Goal: Information Seeking & Learning: Check status

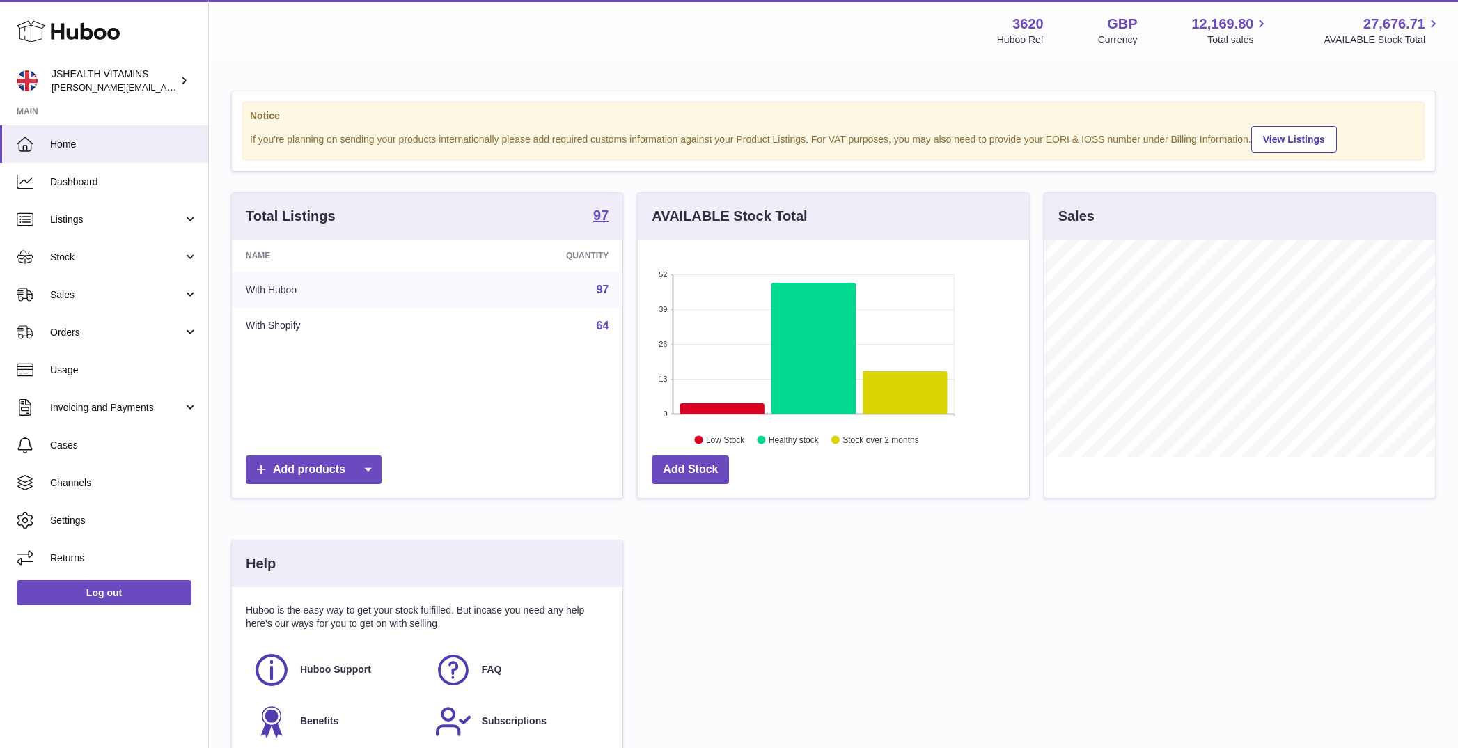
scroll to position [217, 391]
click at [115, 262] on span "Stock" at bounding box center [116, 257] width 133 height 13
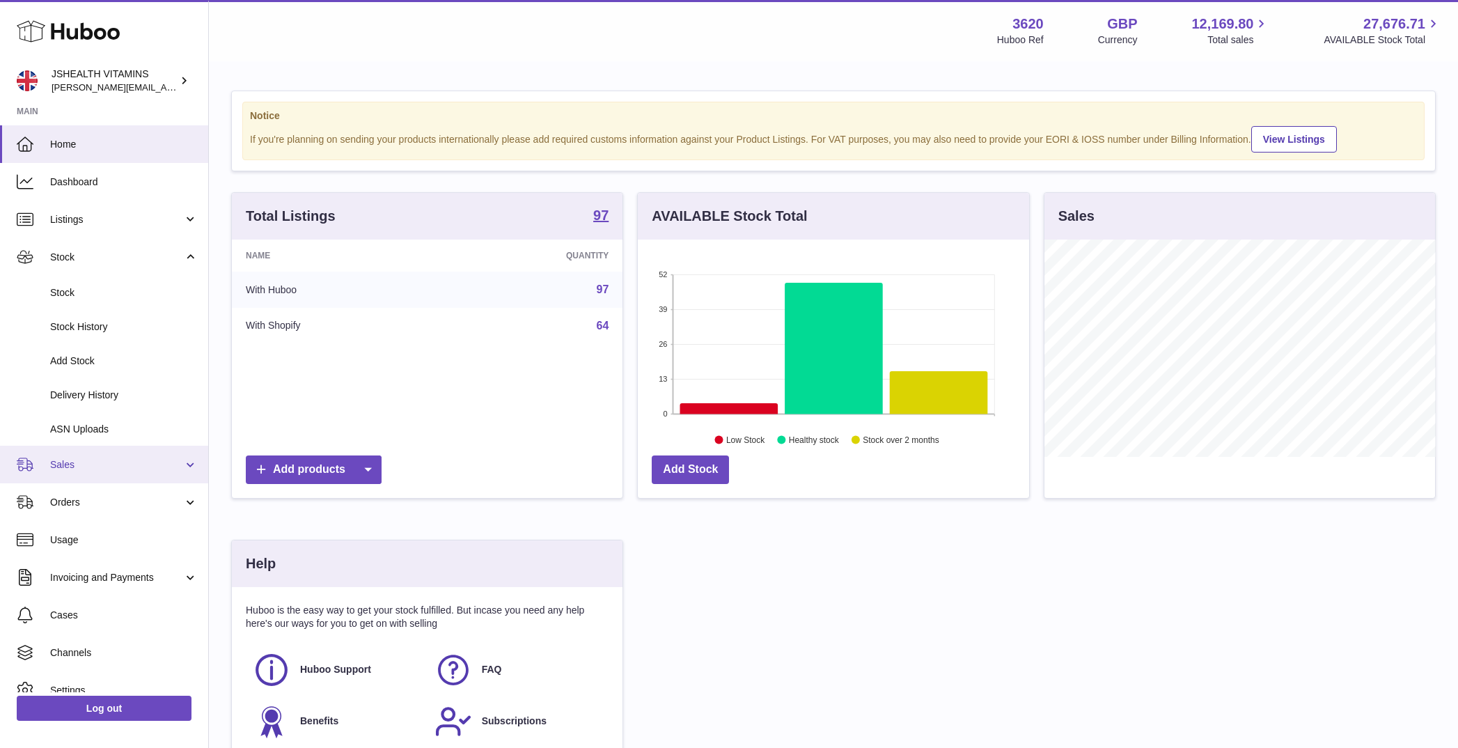
click at [86, 466] on span "Sales" at bounding box center [116, 464] width 133 height 13
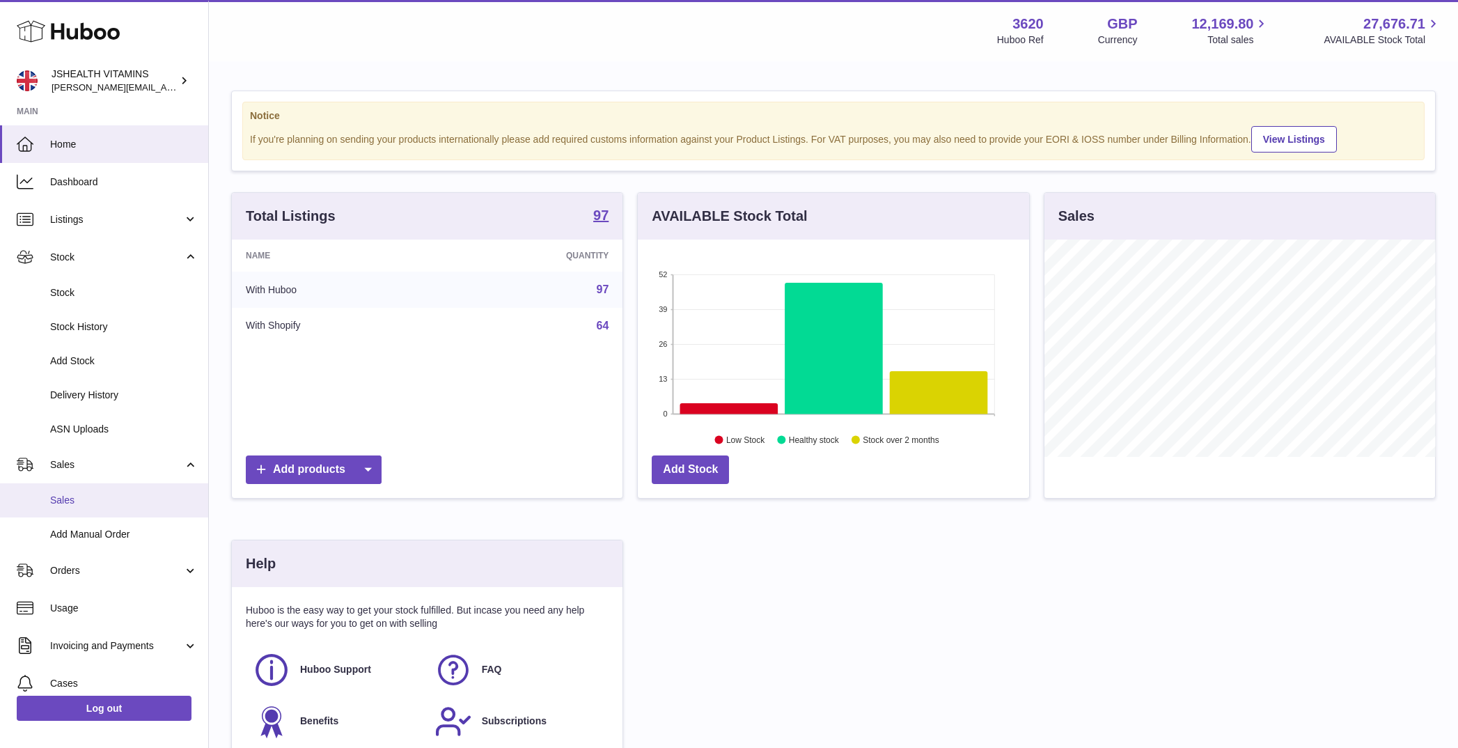
click at [79, 498] on span "Sales" at bounding box center [124, 500] width 148 height 13
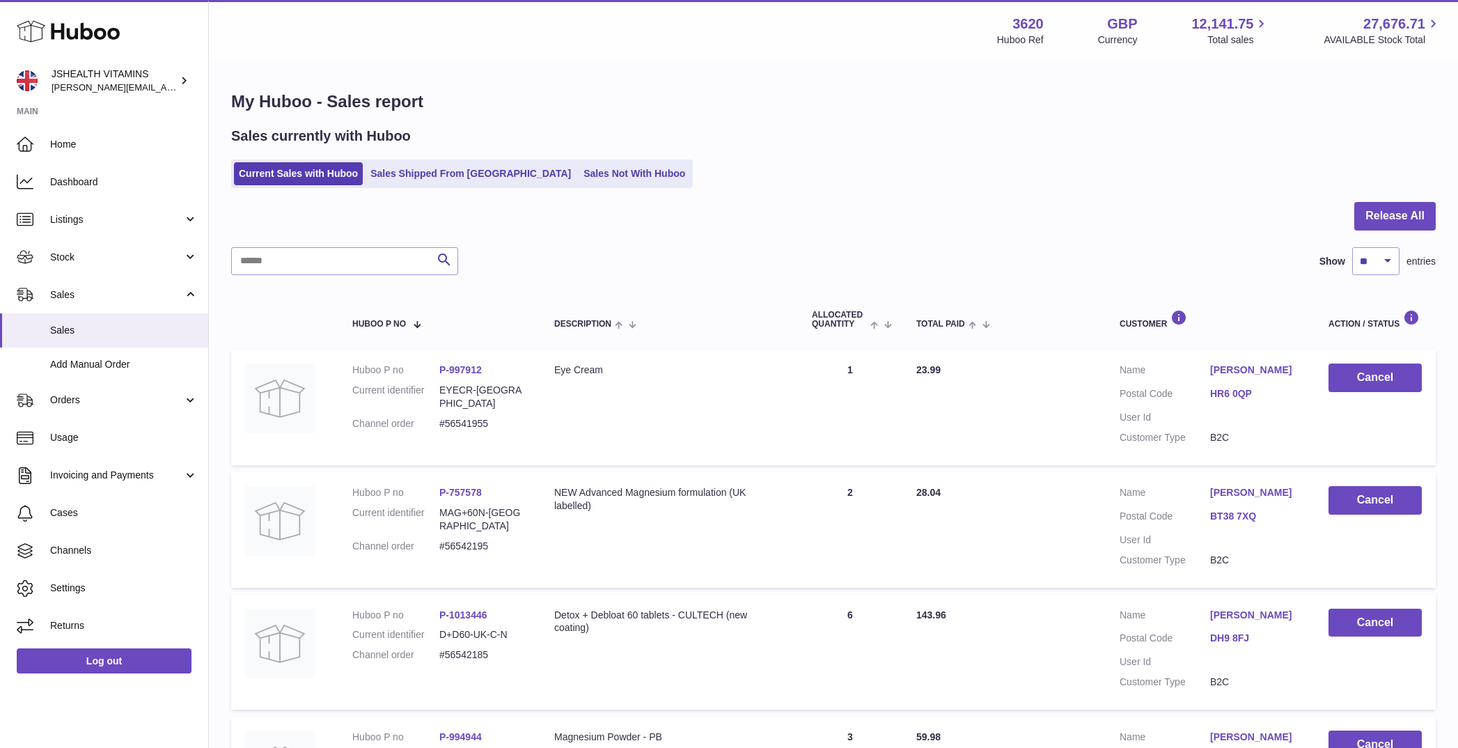
click at [549, 188] on div "Current Sales with Huboo Sales Shipped From [GEOGRAPHIC_DATA] Sales Not With Hu…" at bounding box center [833, 173] width 1204 height 29
click at [578, 171] on link "Sales Not With Huboo" at bounding box center [633, 173] width 111 height 23
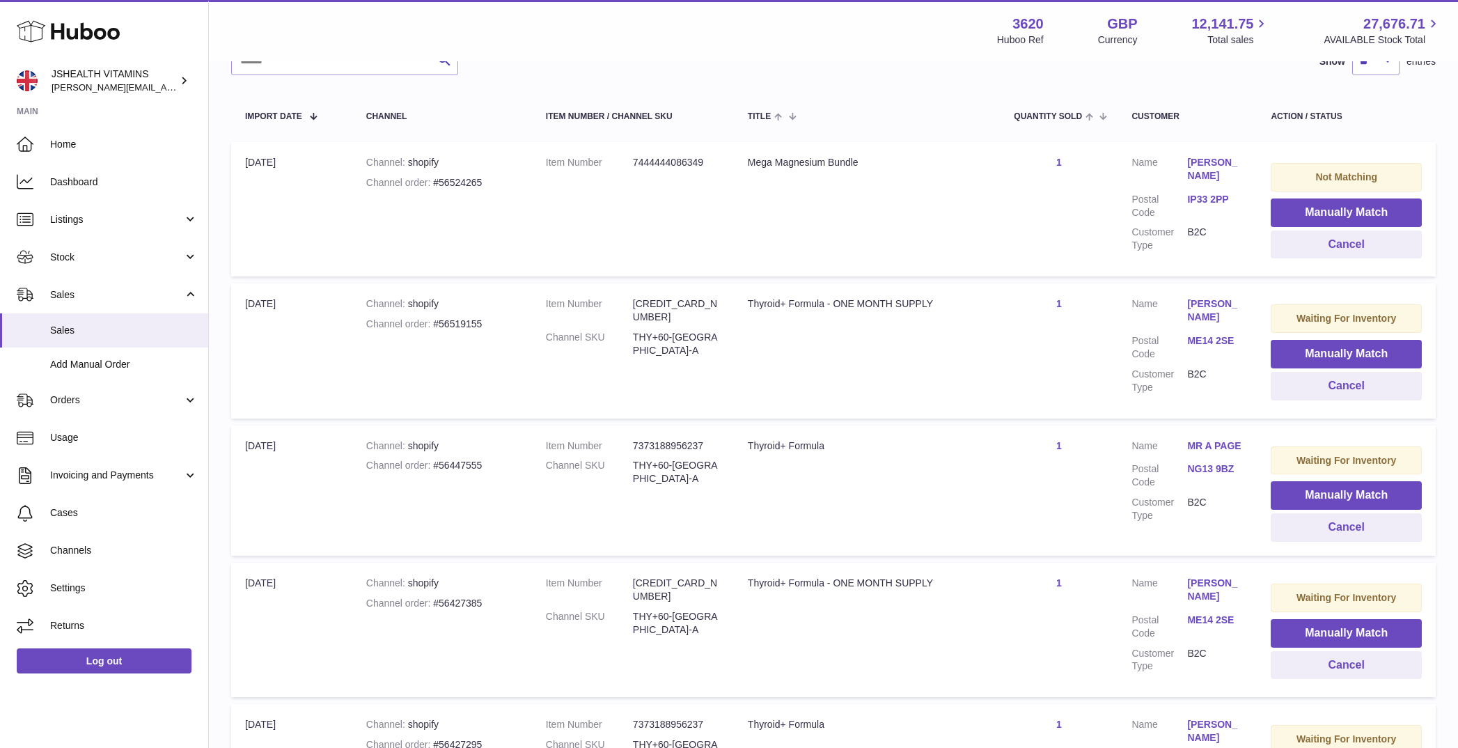
scroll to position [203, 0]
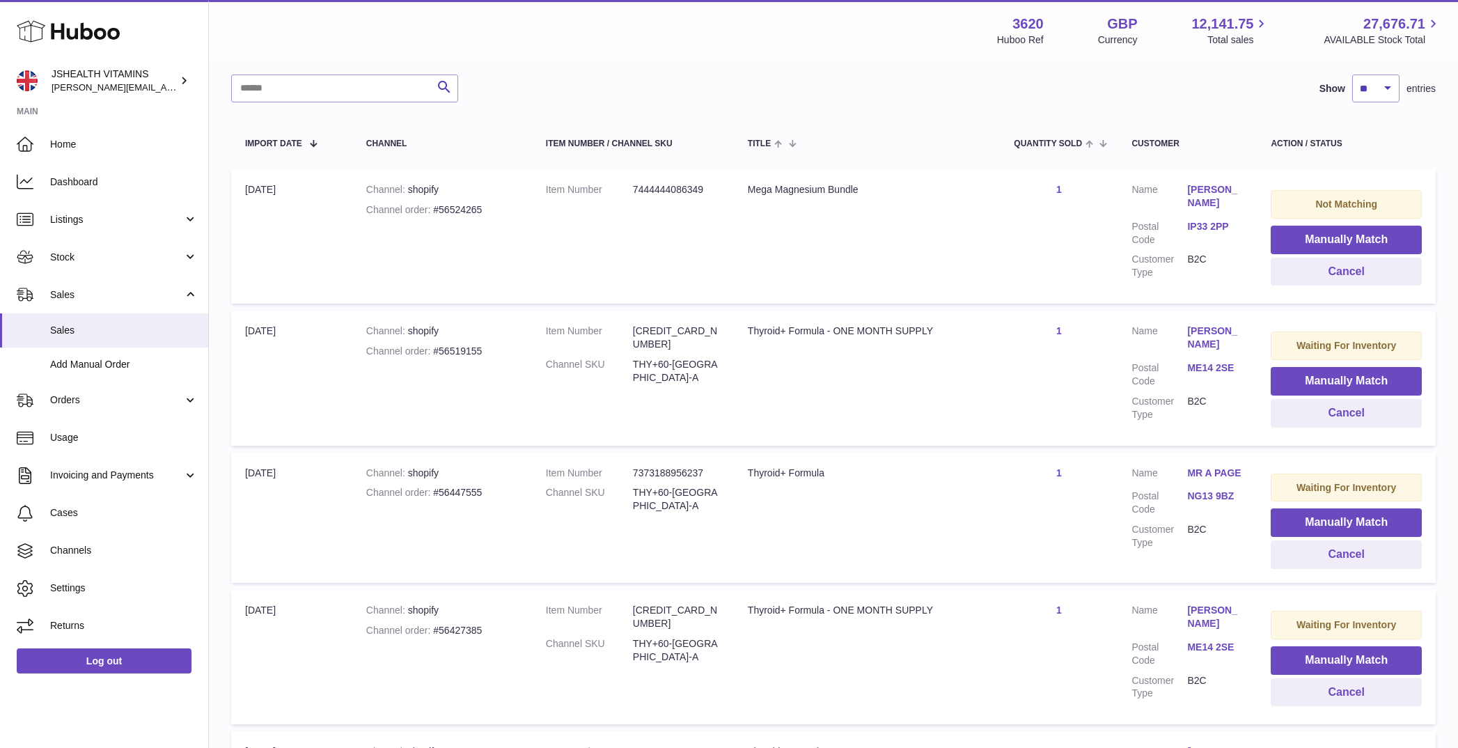
click at [784, 191] on div "Mega Magnesium Bundle" at bounding box center [867, 189] width 238 height 13
copy tr "Mega Magnesium Bundle"
click at [809, 189] on div "Mega Magnesium Bundle" at bounding box center [867, 189] width 238 height 13
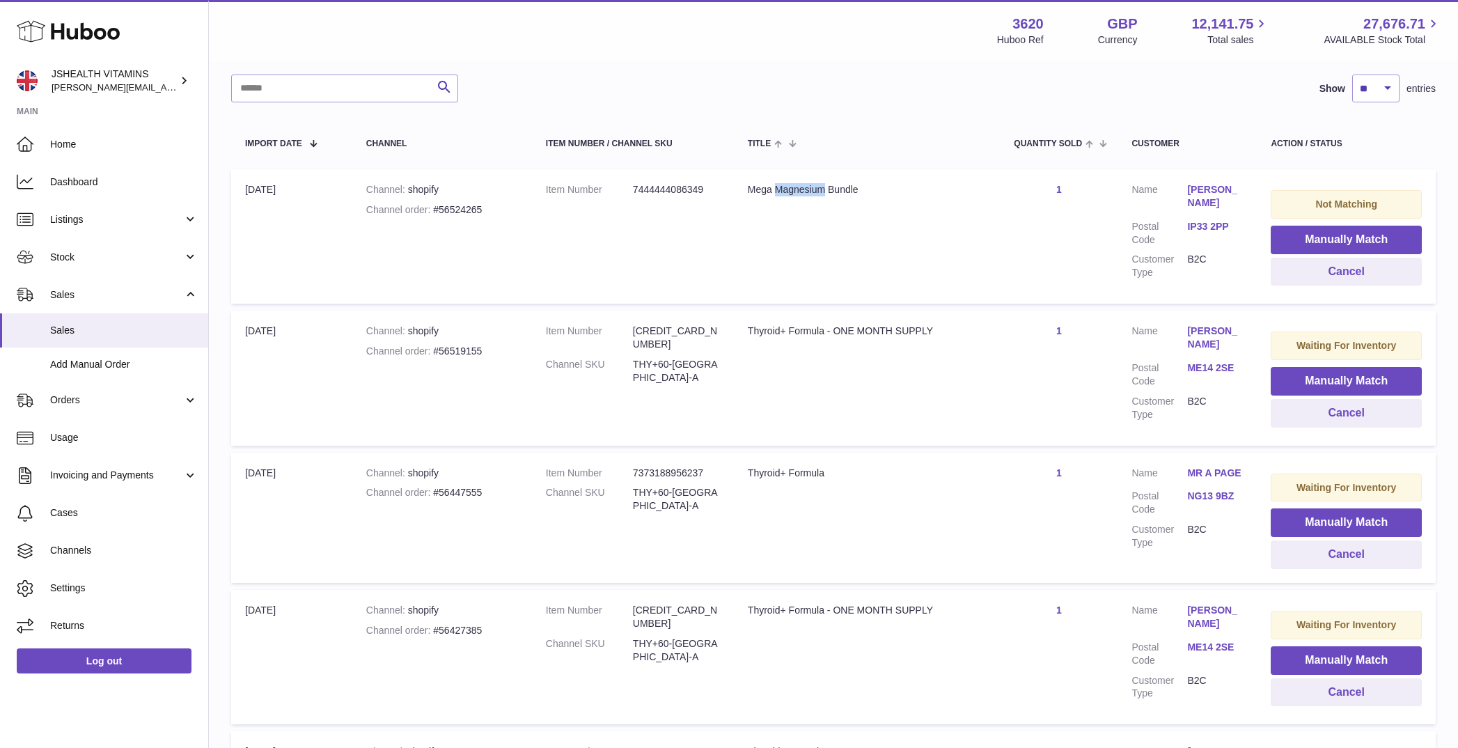
click at [809, 189] on div "Mega Magnesium Bundle" at bounding box center [867, 189] width 238 height 13
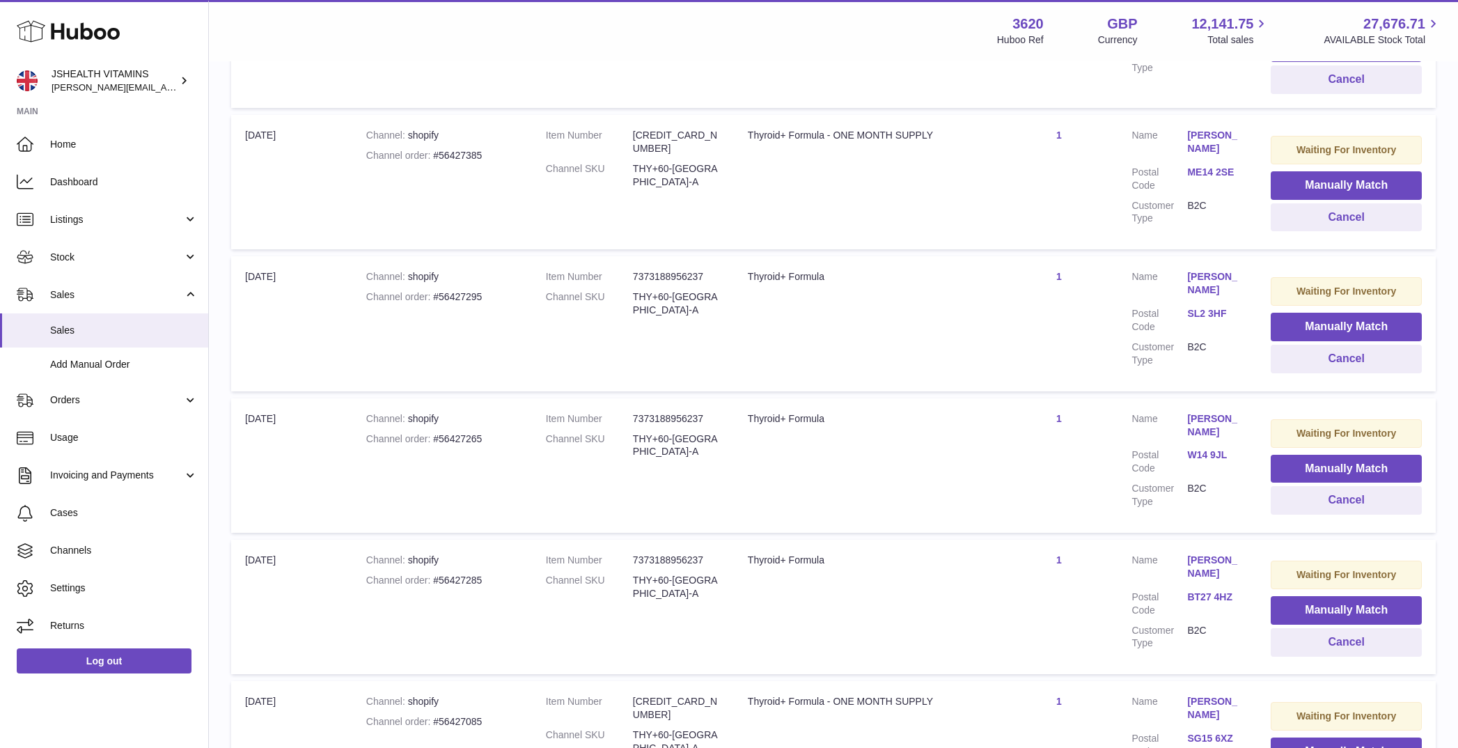
scroll to position [1174, 0]
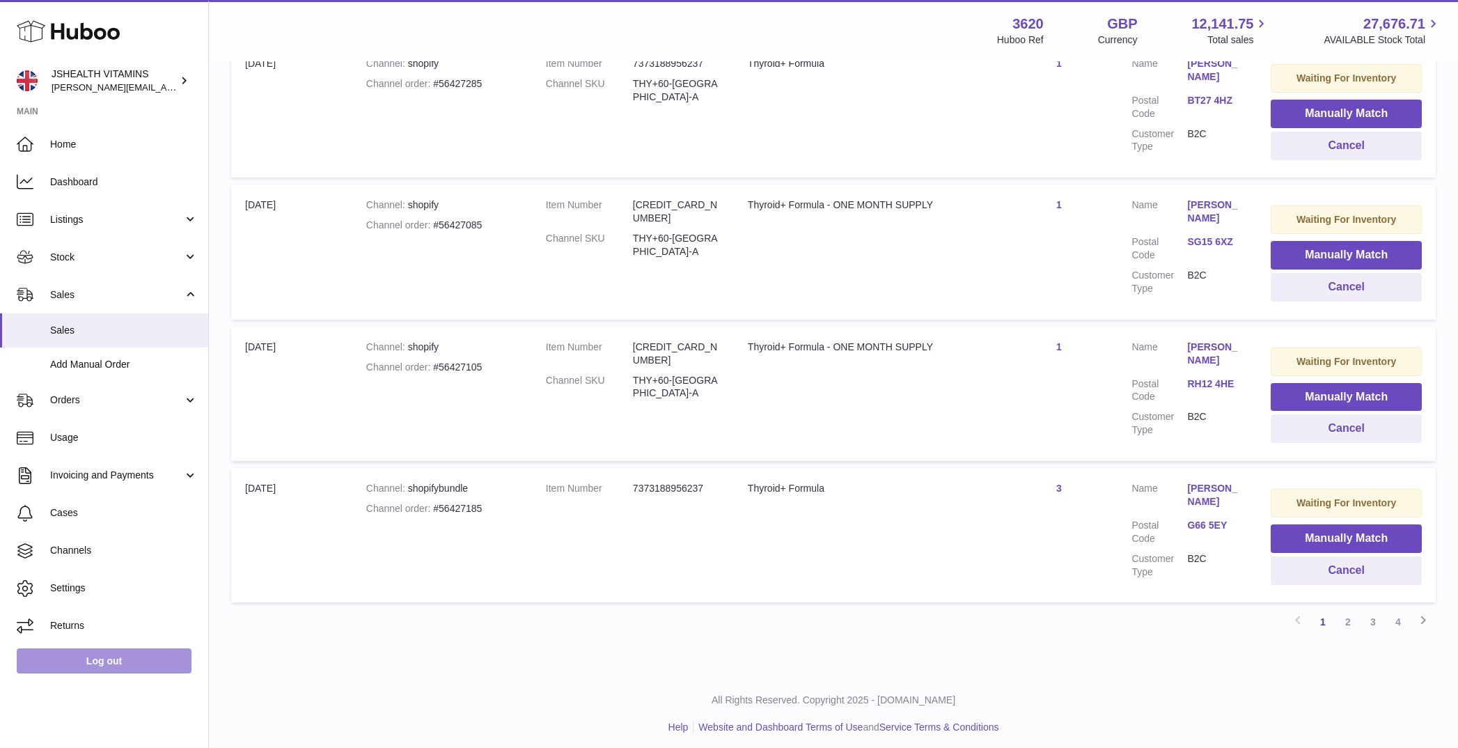
click at [175, 649] on link "Log out" at bounding box center [104, 660] width 175 height 25
